Goal: Task Accomplishment & Management: Complete application form

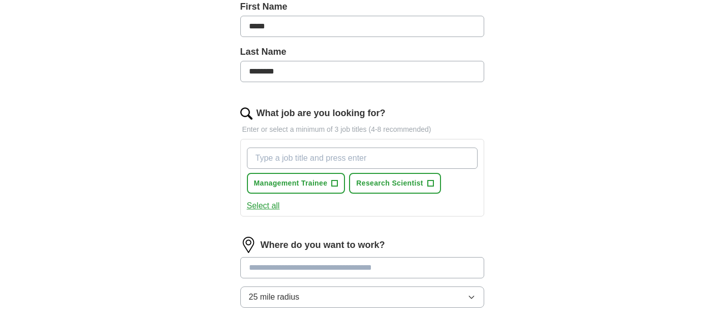
scroll to position [234, 0]
click at [377, 183] on span "Research Scientist" at bounding box center [389, 184] width 67 height 11
click at [331, 160] on input "What job are you looking for?" at bounding box center [362, 158] width 231 height 21
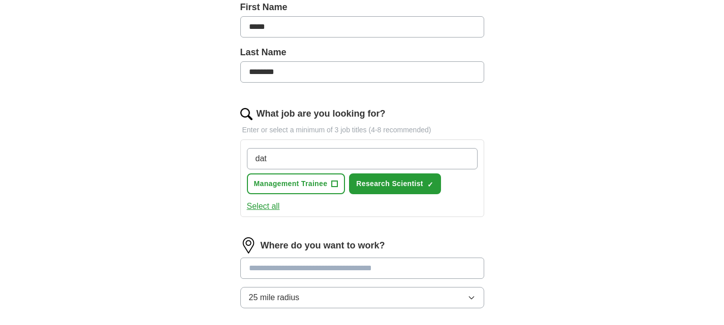
type input "data"
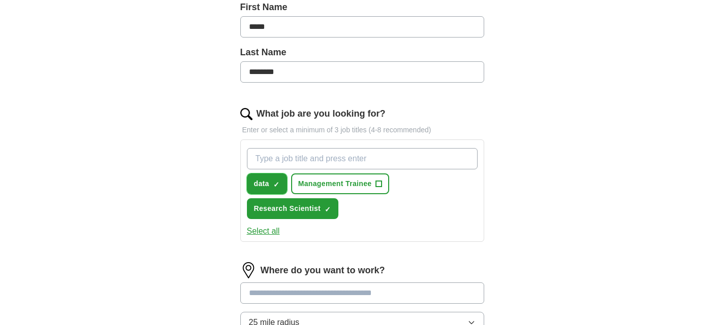
click at [270, 183] on button "data ✓ ×" at bounding box center [267, 184] width 40 height 21
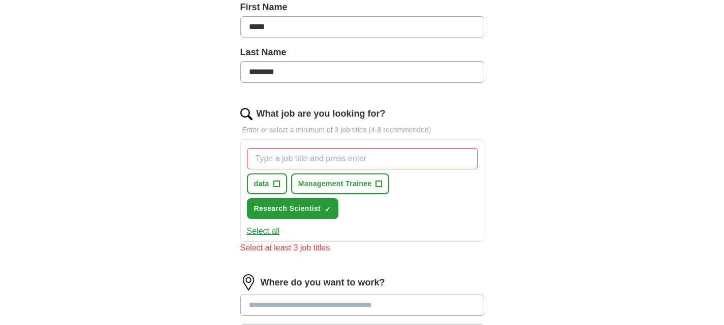
click at [277, 160] on input "What job are you looking for?" at bounding box center [362, 158] width 231 height 21
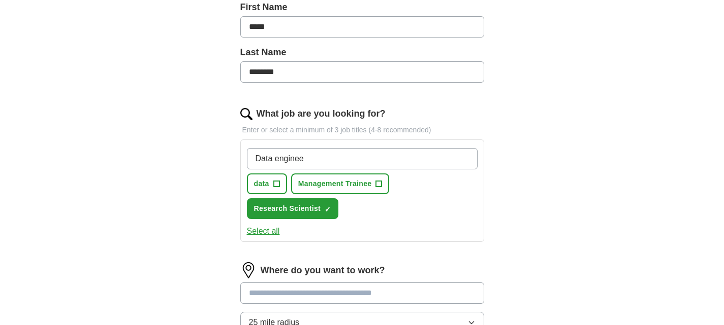
type input "Data engineer"
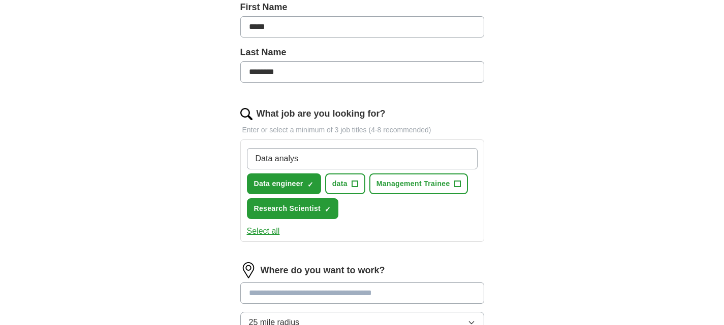
type input "Data analyst"
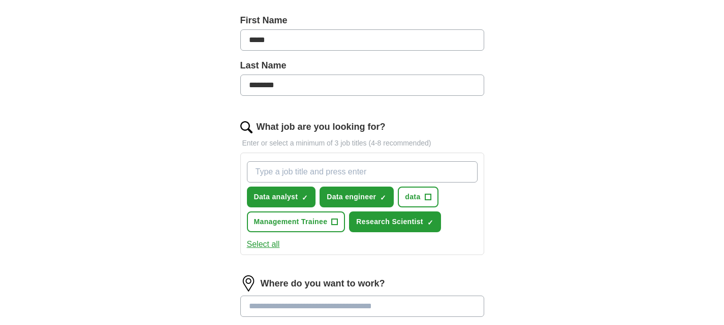
scroll to position [219, 0]
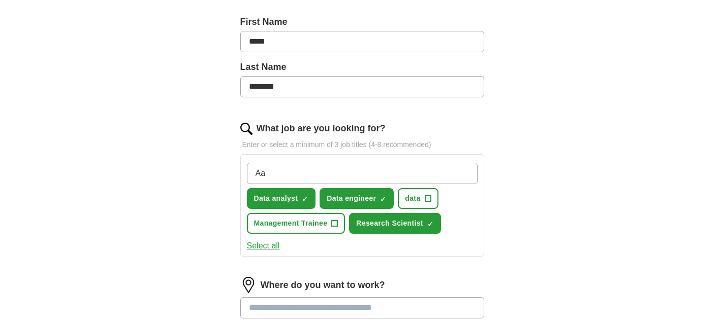
type input "A"
type input "Junior Analyst"
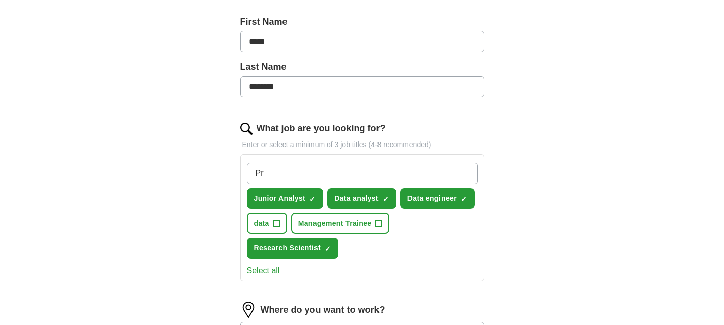
type input "P"
type input "Model Developer"
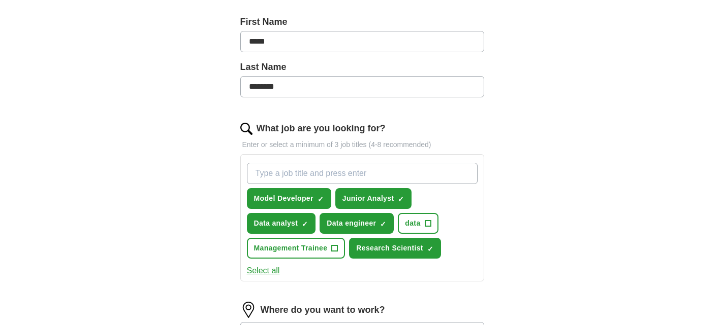
scroll to position [389, 0]
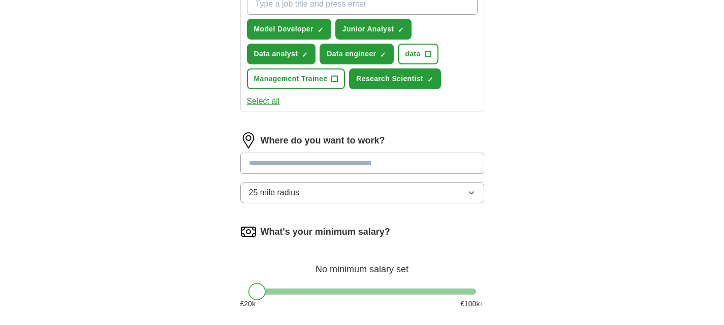
click at [372, 167] on input at bounding box center [362, 163] width 244 height 21
type input "******"
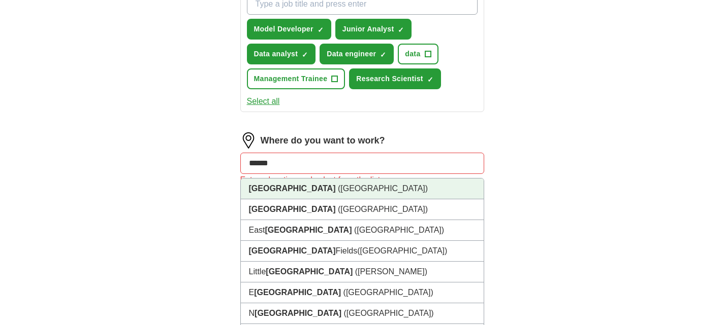
click at [341, 182] on li "[GEOGRAPHIC_DATA] ([GEOGRAPHIC_DATA])" at bounding box center [362, 189] width 243 height 21
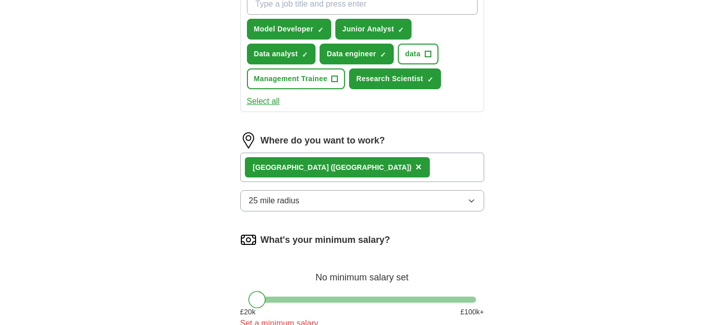
click at [296, 202] on span "25 mile radius" at bounding box center [274, 201] width 51 height 12
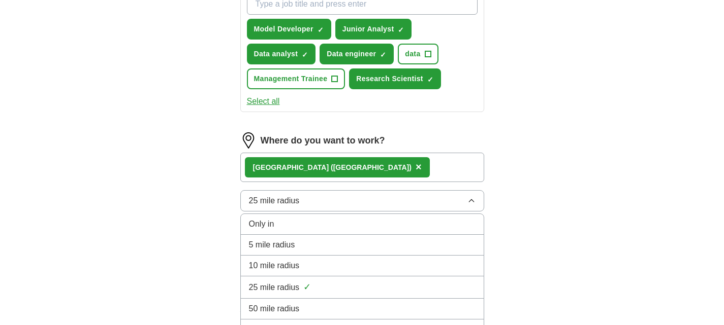
click at [288, 286] on span "25 mile radius" at bounding box center [274, 288] width 51 height 12
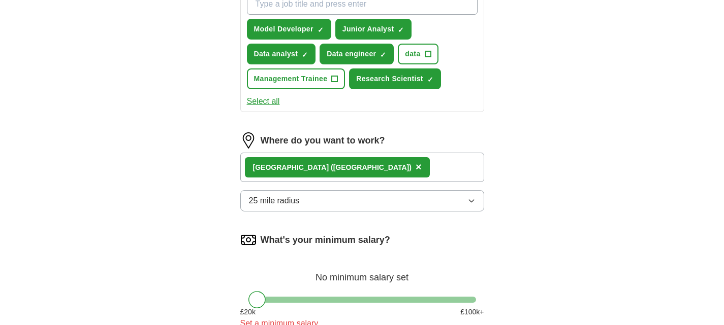
scroll to position [540, 0]
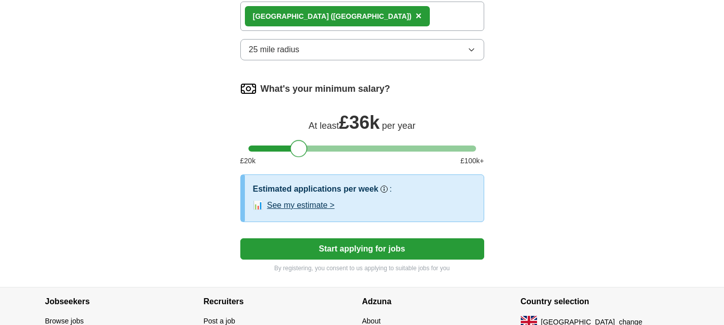
drag, startPoint x: 252, startPoint y: 155, endPoint x: 288, endPoint y: 159, distance: 35.7
click at [288, 159] on div "What's your minimum salary? At least £ 36k per year £ 20 k £ 100 k+" at bounding box center [362, 128] width 244 height 94
click at [288, 159] on div "£ 20 k £ 100 k+" at bounding box center [362, 161] width 244 height 11
drag, startPoint x: 298, startPoint y: 147, endPoint x: 313, endPoint y: 150, distance: 14.9
click at [313, 150] on div at bounding box center [309, 148] width 17 height 17
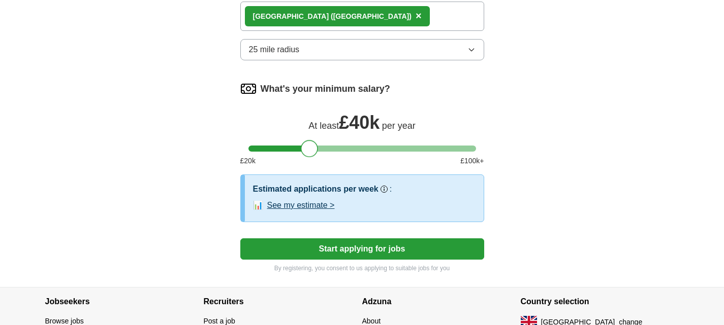
click at [312, 209] on button "See my estimate >" at bounding box center [301, 206] width 68 height 12
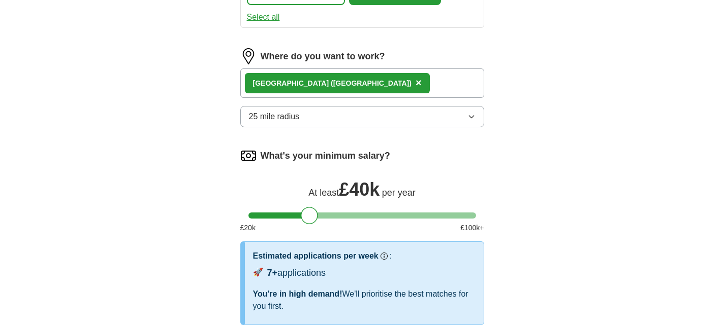
scroll to position [473, 0]
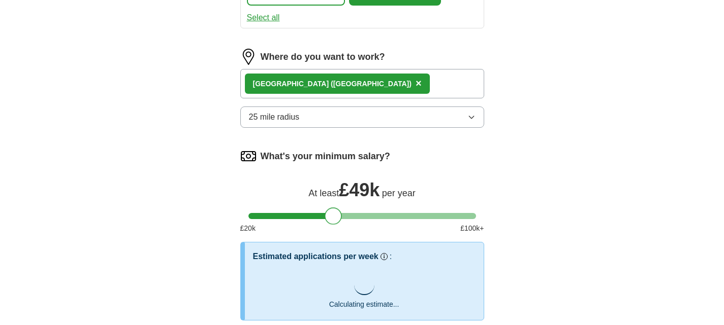
drag, startPoint x: 306, startPoint y: 221, endPoint x: 331, endPoint y: 220, distance: 24.9
click at [331, 220] on div at bounding box center [332, 216] width 17 height 17
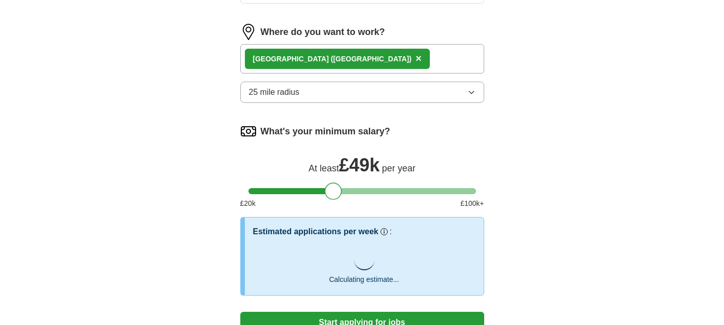
scroll to position [499, 0]
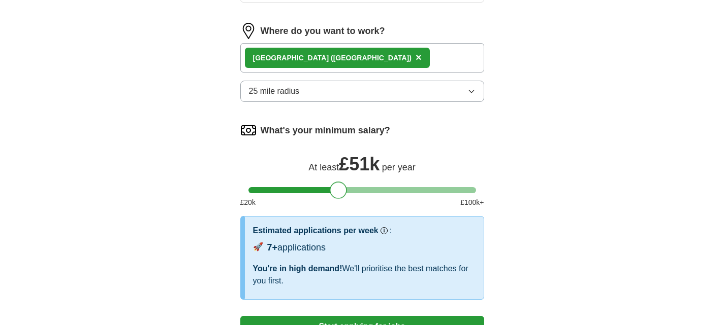
click at [338, 190] on div at bounding box center [338, 190] width 17 height 17
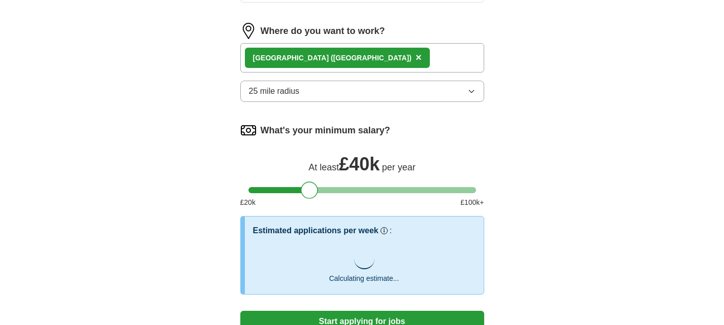
drag, startPoint x: 337, startPoint y: 190, endPoint x: 309, endPoint y: 191, distance: 27.9
click at [309, 191] on div at bounding box center [309, 190] width 17 height 17
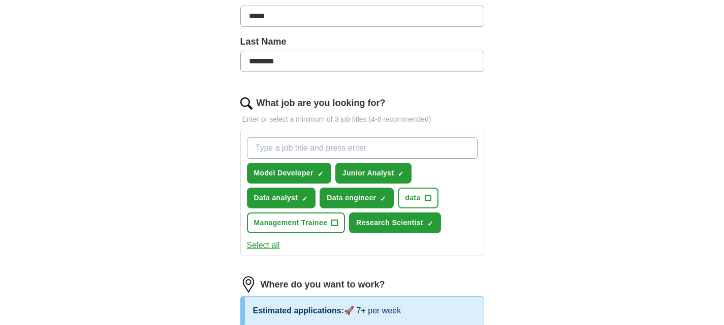
scroll to position [247, 0]
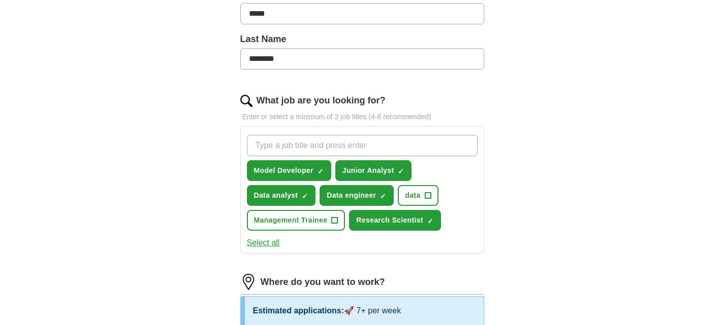
click at [380, 138] on input "What job are you looking for?" at bounding box center [362, 145] width 231 height 21
type input "AI Researcher"
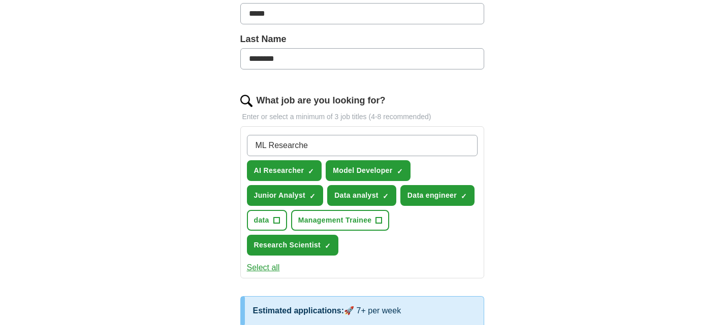
type input "ML Researcher"
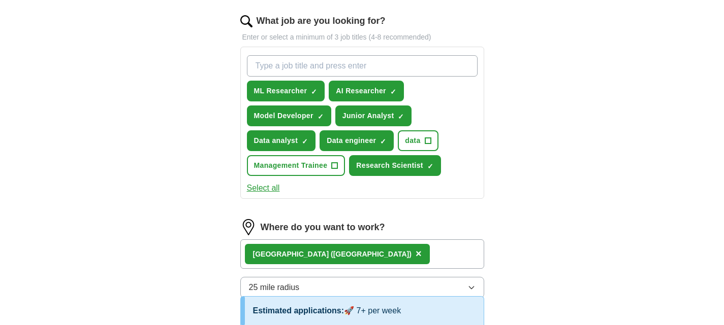
scroll to position [261, 0]
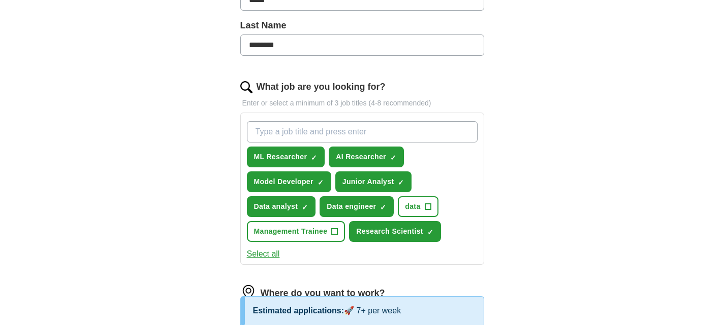
type input "Q"
type input "Junior Quant Analyst"
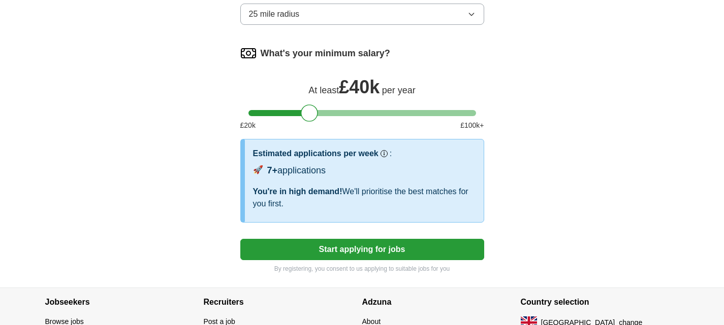
scroll to position [626, 0]
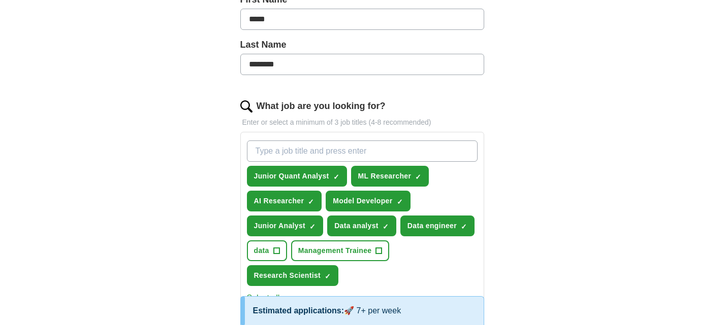
scroll to position [241, 0]
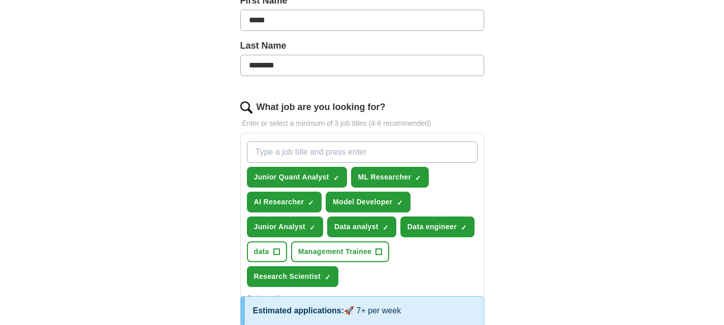
click at [303, 155] on input "What job are you looking for?" at bounding box center [362, 152] width 231 height 21
type input "j"
type input "J"
type input "Graduate Scheme"
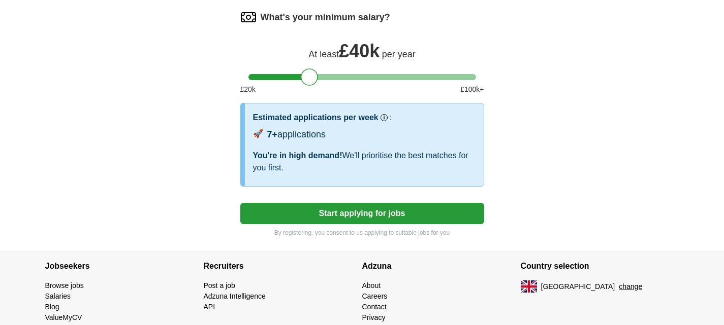
scroll to position [701, 0]
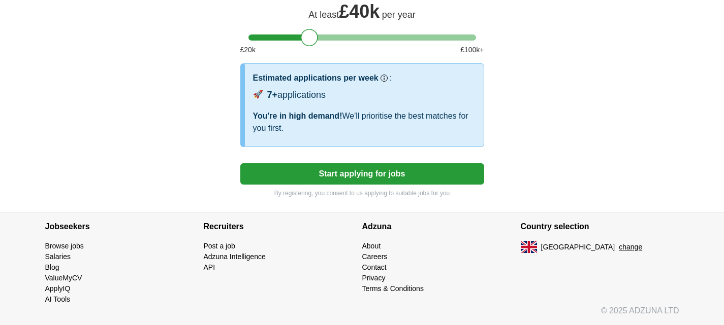
click at [374, 175] on button "Start applying for jobs" at bounding box center [362, 173] width 244 height 21
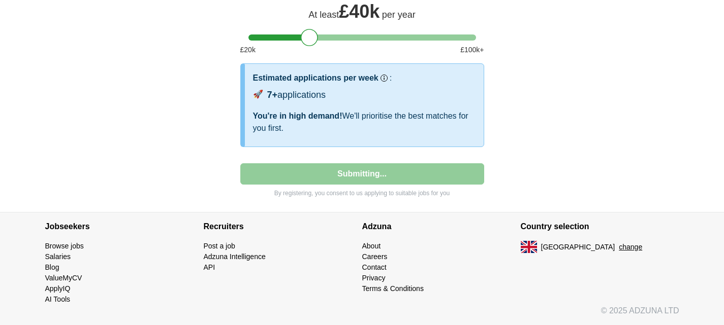
select select "**"
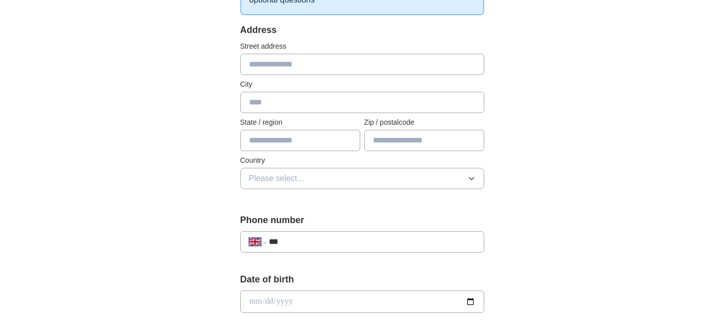
scroll to position [202, 0]
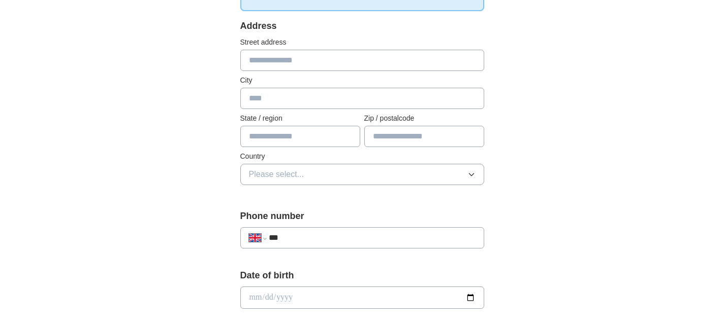
click at [262, 48] on div "Street address" at bounding box center [362, 54] width 244 height 34
click at [266, 60] on input "text" at bounding box center [362, 60] width 244 height 21
type input "**********"
type input "****"
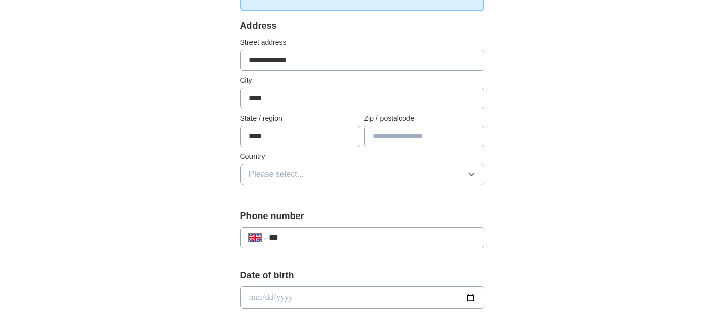
type input "****"
select select "**"
type input "****"
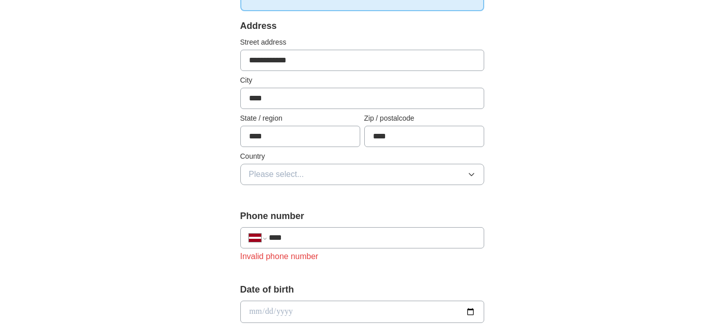
click at [260, 63] on input "**********" at bounding box center [362, 60] width 244 height 21
click at [267, 62] on input "**********" at bounding box center [362, 60] width 244 height 21
type input "**********"
type input "****"
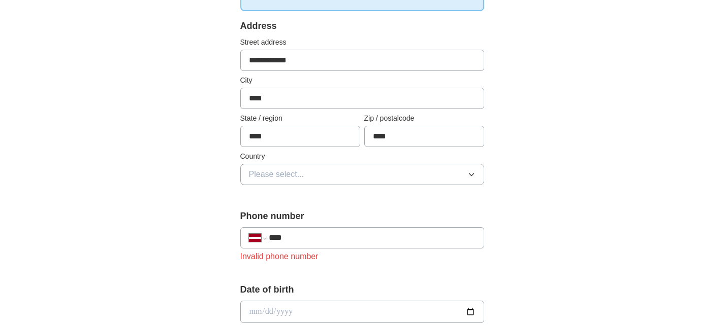
click at [253, 175] on span "Please select..." at bounding box center [276, 175] width 55 height 12
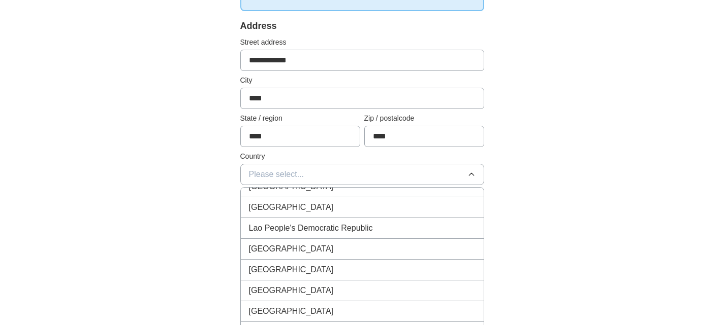
scroll to position [2548, 0]
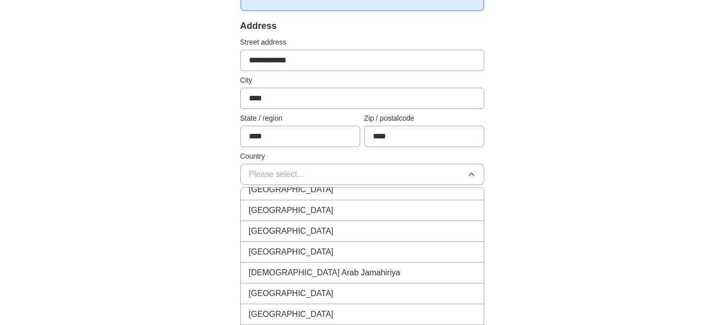
click at [287, 191] on div "[GEOGRAPHIC_DATA]" at bounding box center [362, 190] width 226 height 12
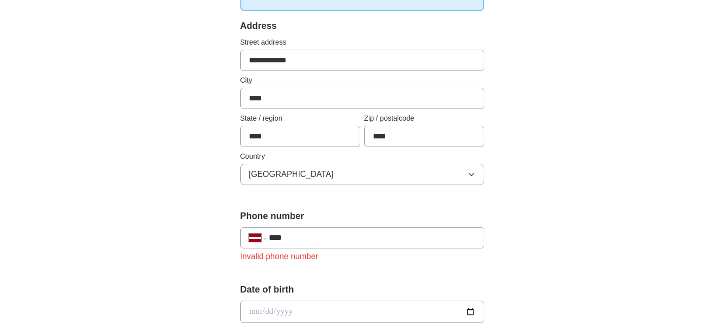
click at [295, 245] on div "**********" at bounding box center [362, 237] width 244 height 21
click at [260, 238] on select "**********" at bounding box center [257, 238] width 17 height 12
select select "**"
click at [249, 232] on select "**********" at bounding box center [257, 238] width 17 height 12
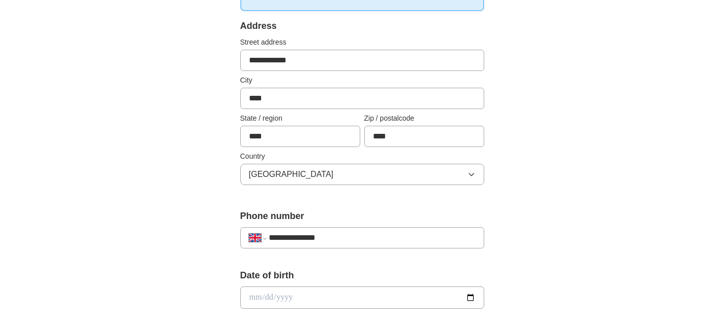
type input "**********"
click at [308, 287] on input "date" at bounding box center [362, 298] width 244 height 22
type input "**********"
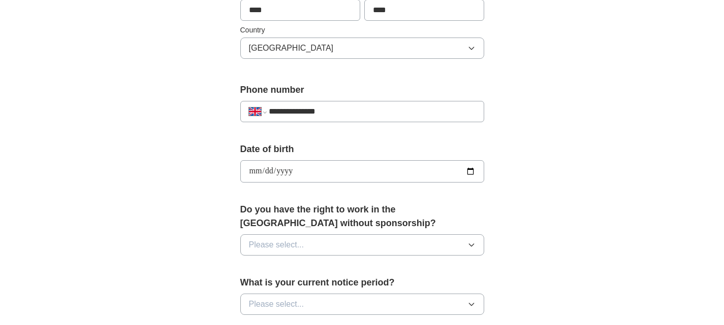
scroll to position [332, 0]
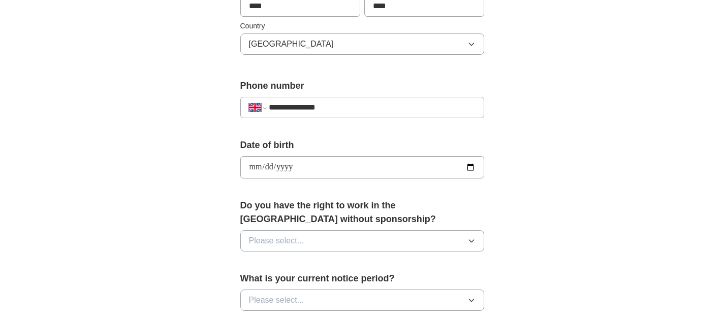
click at [312, 236] on button "Please select..." at bounding box center [362, 241] width 244 height 21
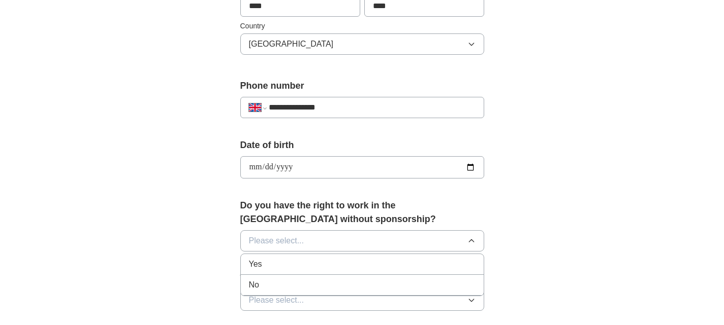
click at [280, 286] on div "No" at bounding box center [362, 285] width 226 height 12
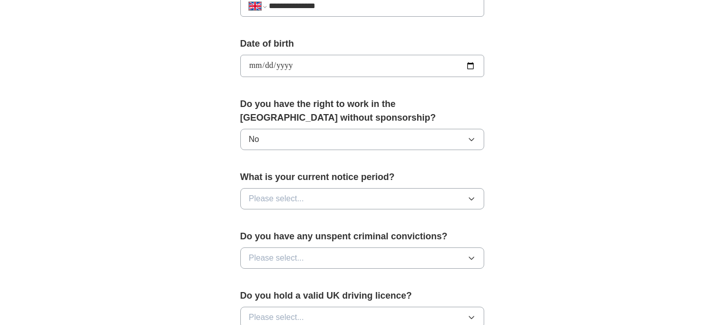
scroll to position [434, 0]
click at [299, 142] on button "No" at bounding box center [362, 138] width 244 height 21
click at [291, 153] on li "Yes" at bounding box center [362, 162] width 243 height 21
click at [283, 202] on span "Please select..." at bounding box center [276, 198] width 55 height 12
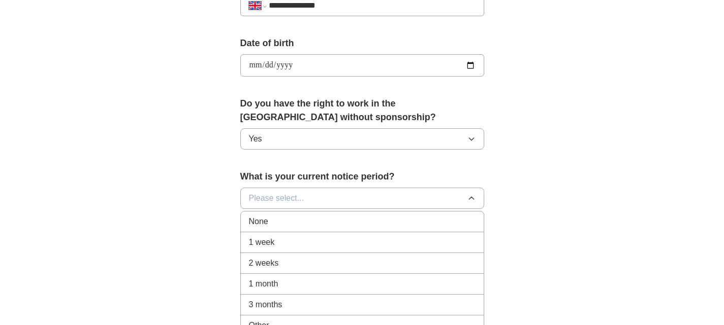
click at [267, 225] on span "None" at bounding box center [258, 222] width 19 height 12
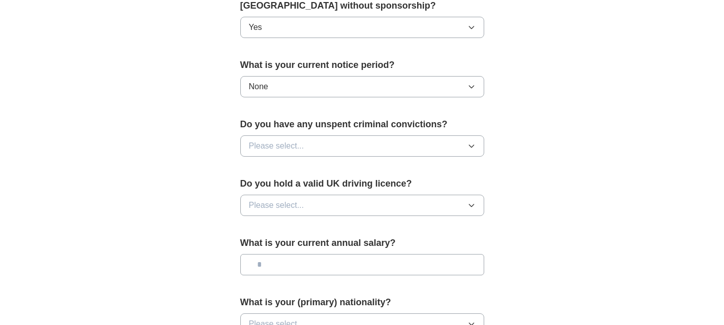
scroll to position [546, 0]
click at [315, 142] on button "Please select..." at bounding box center [362, 145] width 244 height 21
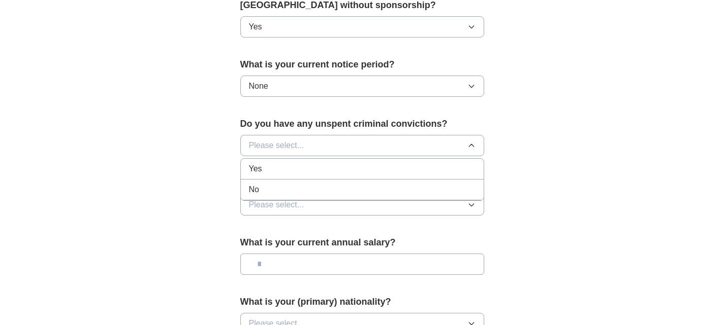
click at [285, 188] on div "No" at bounding box center [362, 190] width 226 height 12
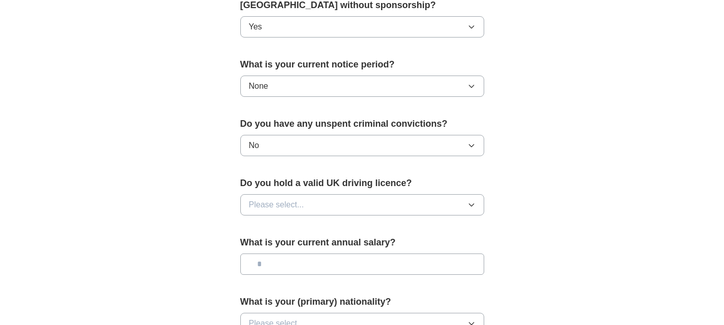
click at [285, 207] on span "Please select..." at bounding box center [276, 205] width 55 height 12
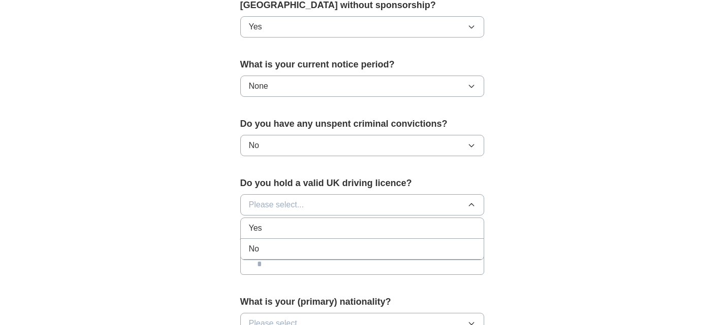
click at [283, 251] on div "No" at bounding box center [362, 249] width 226 height 12
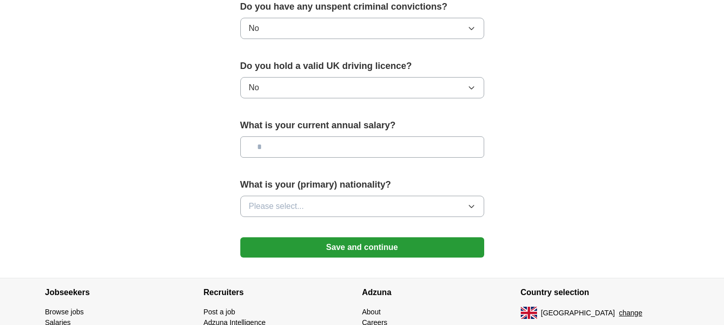
scroll to position [663, 0]
click at [324, 145] on input "text" at bounding box center [362, 147] width 244 height 21
click at [323, 202] on button "Please select..." at bounding box center [362, 207] width 244 height 21
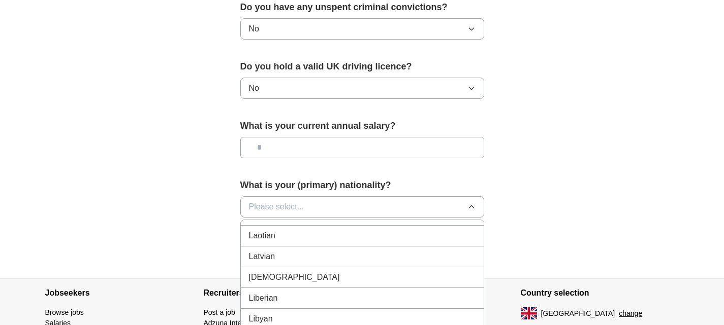
scroll to position [1992, 0]
click at [300, 264] on li "Latvian" at bounding box center [362, 257] width 243 height 21
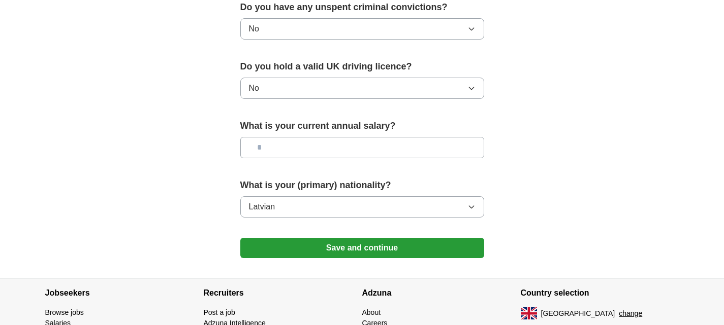
click at [361, 248] on button "Save and continue" at bounding box center [362, 248] width 244 height 20
